Goal: Transaction & Acquisition: Book appointment/travel/reservation

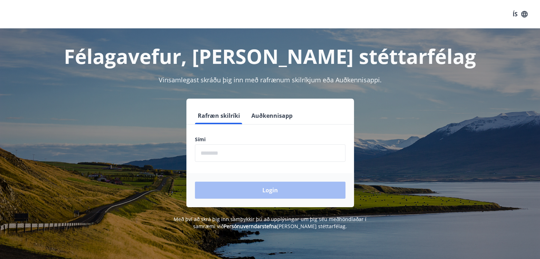
click at [264, 117] on button "Auðkennisapp" at bounding box center [272, 115] width 47 height 17
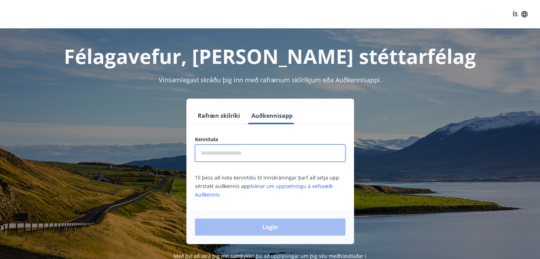
click at [225, 153] on input "text" at bounding box center [270, 153] width 151 height 17
type input "**********"
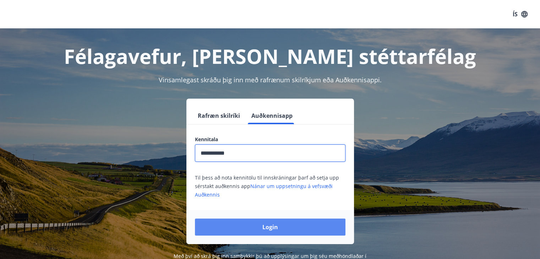
click at [248, 228] on button "Login" at bounding box center [270, 227] width 151 height 17
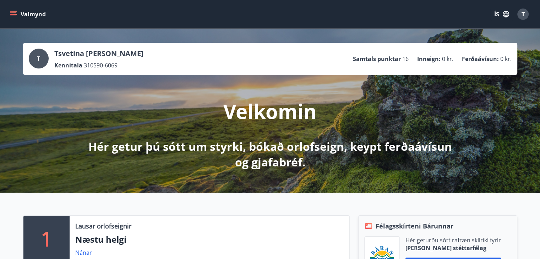
click at [494, 15] on button "ÍS" at bounding box center [502, 14] width 23 height 13
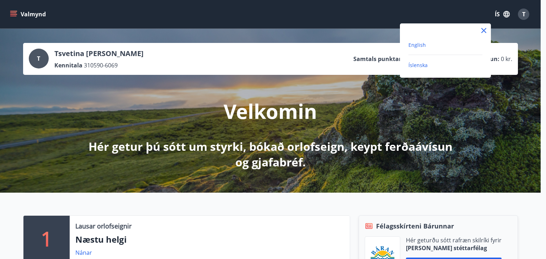
click at [412, 45] on span "English" at bounding box center [416, 45] width 17 height 7
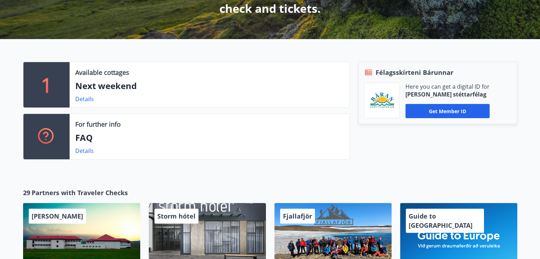
scroll to position [178, 0]
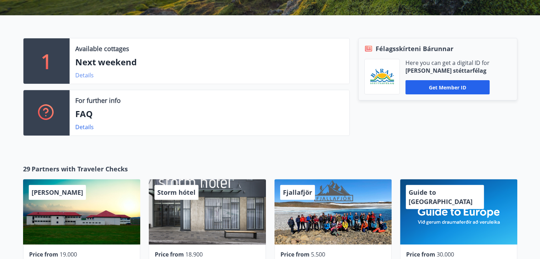
click at [83, 73] on link "Details" at bounding box center [84, 75] width 18 height 8
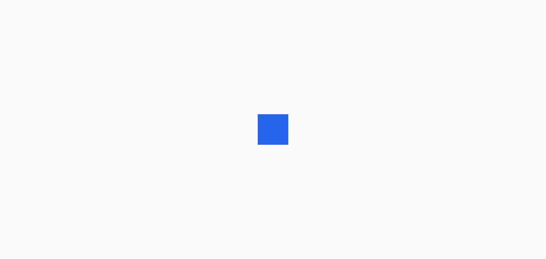
click at [83, 73] on div at bounding box center [273, 129] width 546 height 259
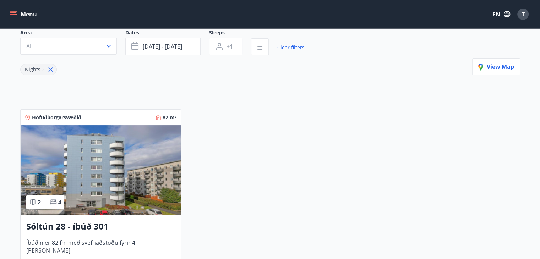
scroll to position [71, 0]
click at [48, 67] on icon at bounding box center [50, 69] width 5 height 5
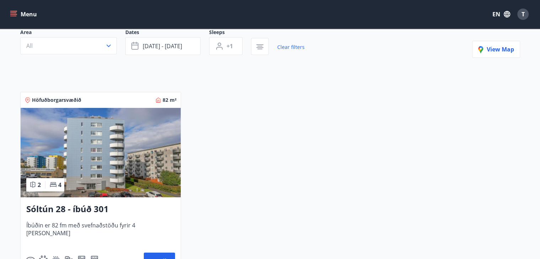
type input "*"
click at [87, 207] on h3 "Sóltún 28 - íbúð 301" at bounding box center [100, 209] width 149 height 13
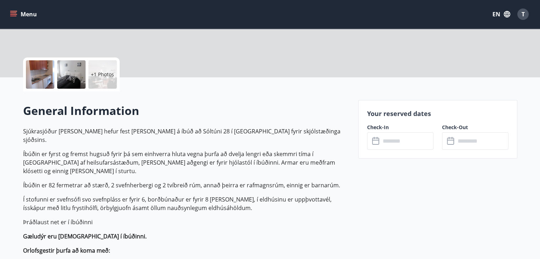
scroll to position [142, 0]
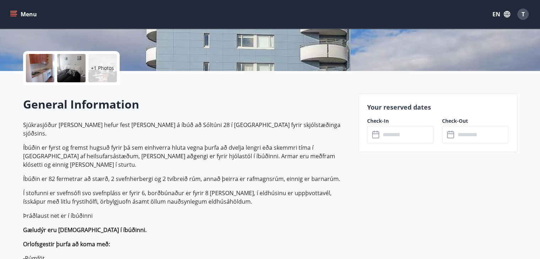
click at [401, 137] on input "text" at bounding box center [407, 134] width 53 height 17
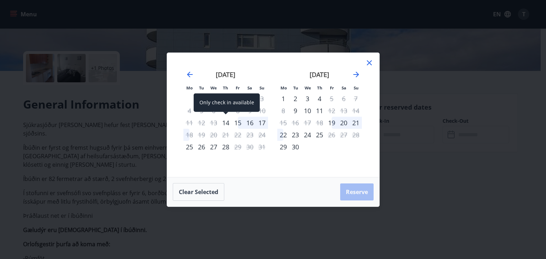
click at [227, 121] on div "14" at bounding box center [226, 123] width 12 height 12
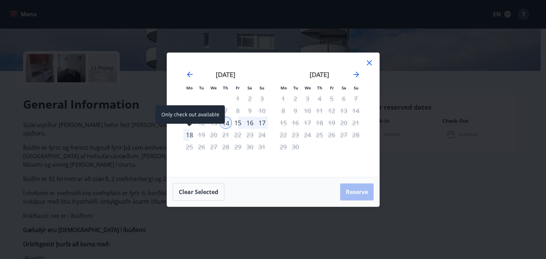
click at [189, 132] on div "18" at bounding box center [189, 135] width 12 height 12
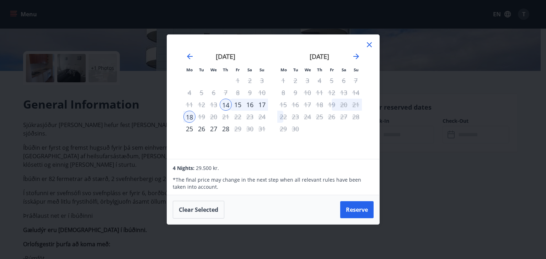
click at [261, 104] on div "17" at bounding box center [262, 105] width 12 height 12
click at [211, 205] on button "Clear selected" at bounding box center [199, 210] width 52 height 18
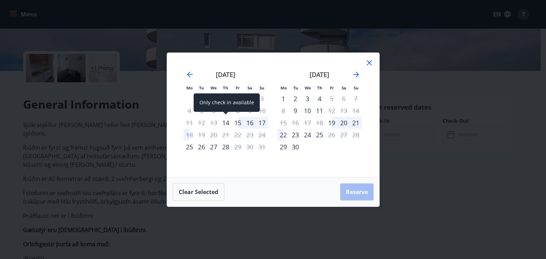
click at [224, 122] on div "14" at bounding box center [226, 123] width 12 height 12
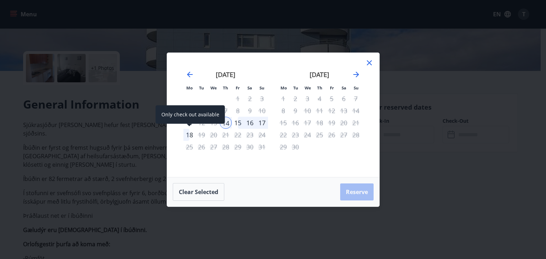
click at [188, 131] on div "18" at bounding box center [189, 135] width 12 height 12
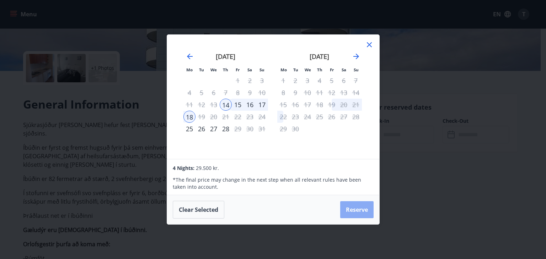
click at [355, 208] on button "Reserve" at bounding box center [356, 209] width 33 height 17
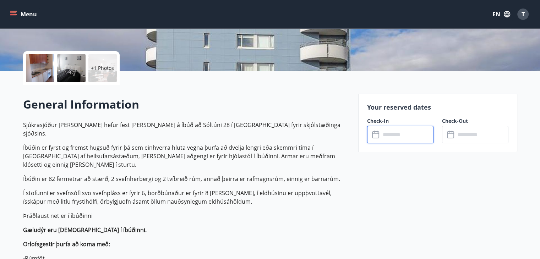
type input "******"
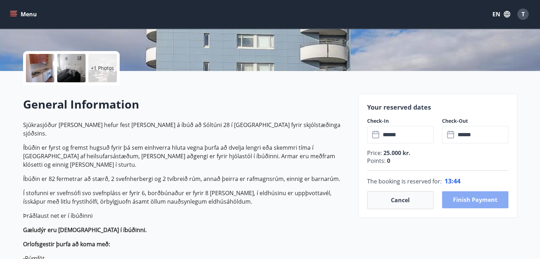
click at [461, 202] on button "Finish payment" at bounding box center [475, 199] width 66 height 17
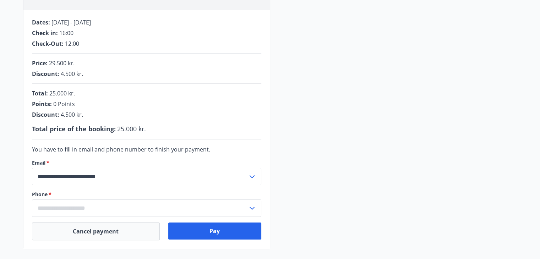
scroll to position [142, 0]
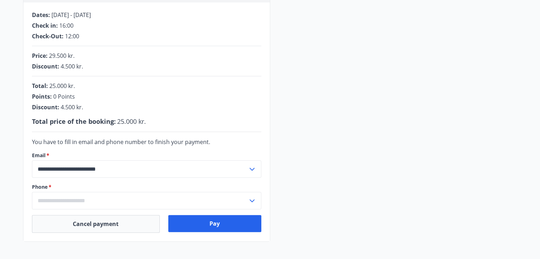
click at [255, 201] on icon at bounding box center [252, 201] width 9 height 9
click at [56, 210] on li "Add a new phone number" at bounding box center [146, 216] width 229 height 13
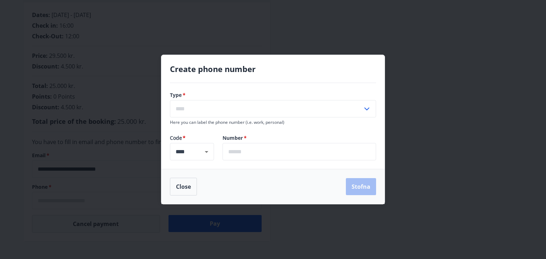
click at [202, 114] on input "text" at bounding box center [266, 108] width 193 height 17
click at [196, 128] on li "Mobile" at bounding box center [272, 124] width 205 height 13
type input "******"
click at [236, 156] on input "text" at bounding box center [298, 151] width 153 height 17
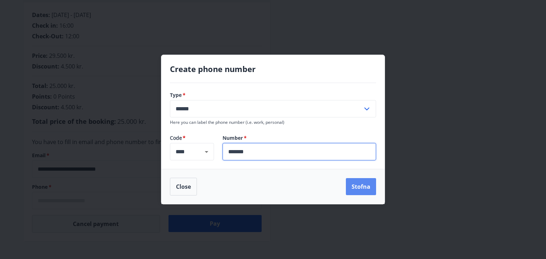
type input "*******"
click at [365, 189] on button "Stofna" at bounding box center [361, 186] width 30 height 17
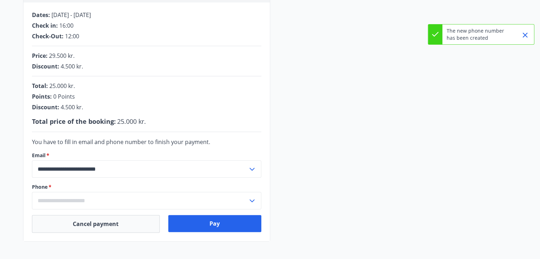
type input "**********"
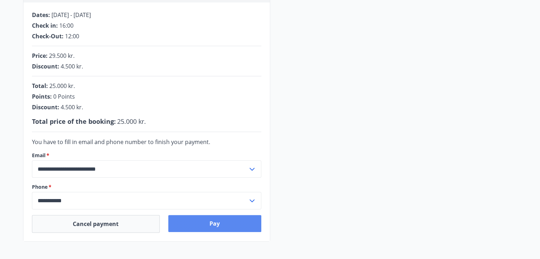
click at [206, 223] on button "Pay" at bounding box center [214, 223] width 93 height 17
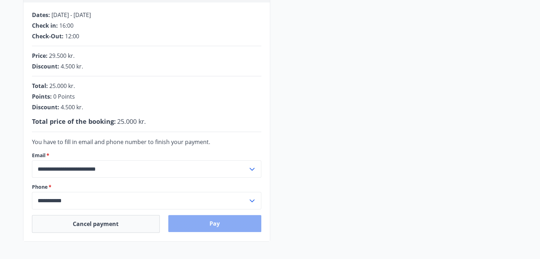
click at [207, 225] on button "Pay" at bounding box center [214, 223] width 93 height 17
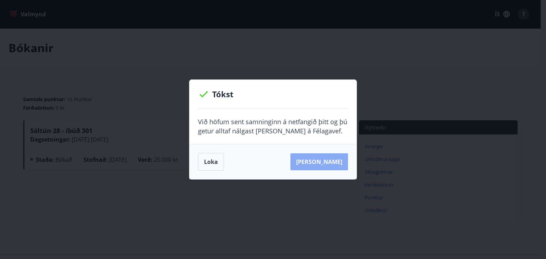
click at [332, 161] on button "[PERSON_NAME]" at bounding box center [319, 161] width 58 height 17
